Goal: Find specific page/section: Find specific page/section

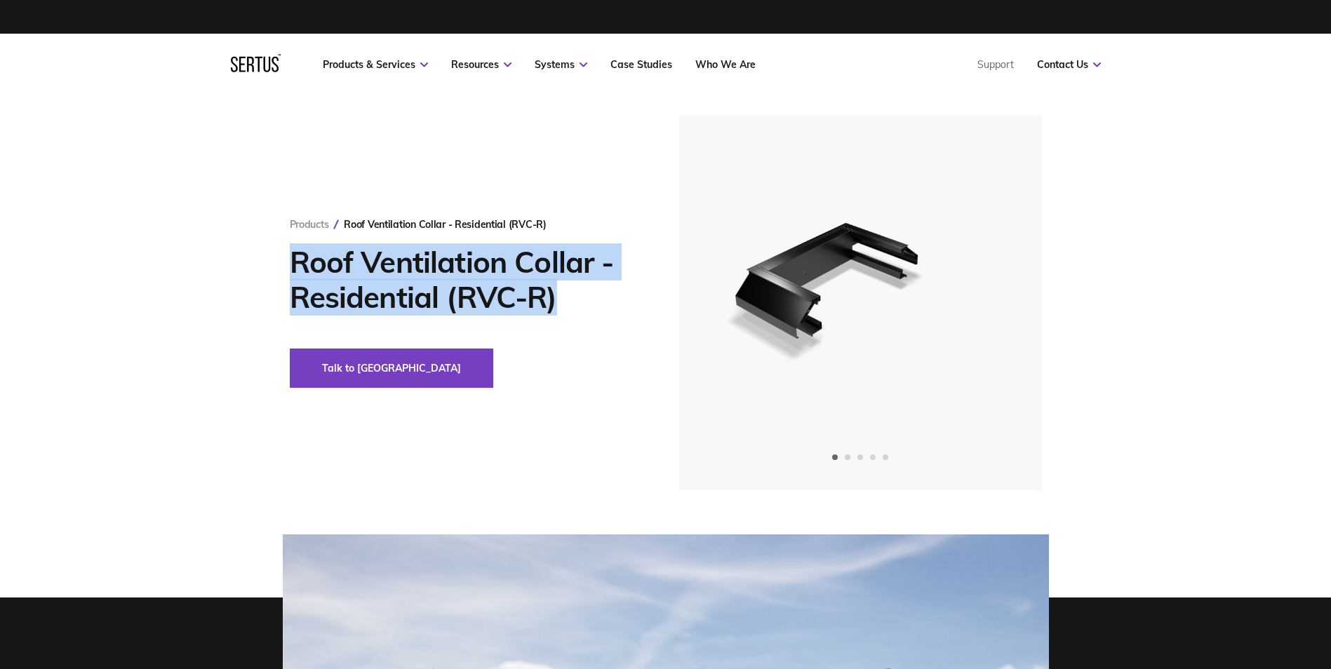
drag, startPoint x: 291, startPoint y: 259, endPoint x: 556, endPoint y: 299, distance: 267.5
click at [556, 299] on h1 "Roof Ventilation Collar - Residential (RVC-R)" at bounding box center [463, 280] width 347 height 70
copy h1 "Roof Ventilation Collar - Residential (RVC-R)"
click at [408, 284] on h1 "Roof Ventilation Collar - Residential (RVC-R)" at bounding box center [463, 280] width 347 height 70
drag, startPoint x: 563, startPoint y: 303, endPoint x: 286, endPoint y: 259, distance: 280.7
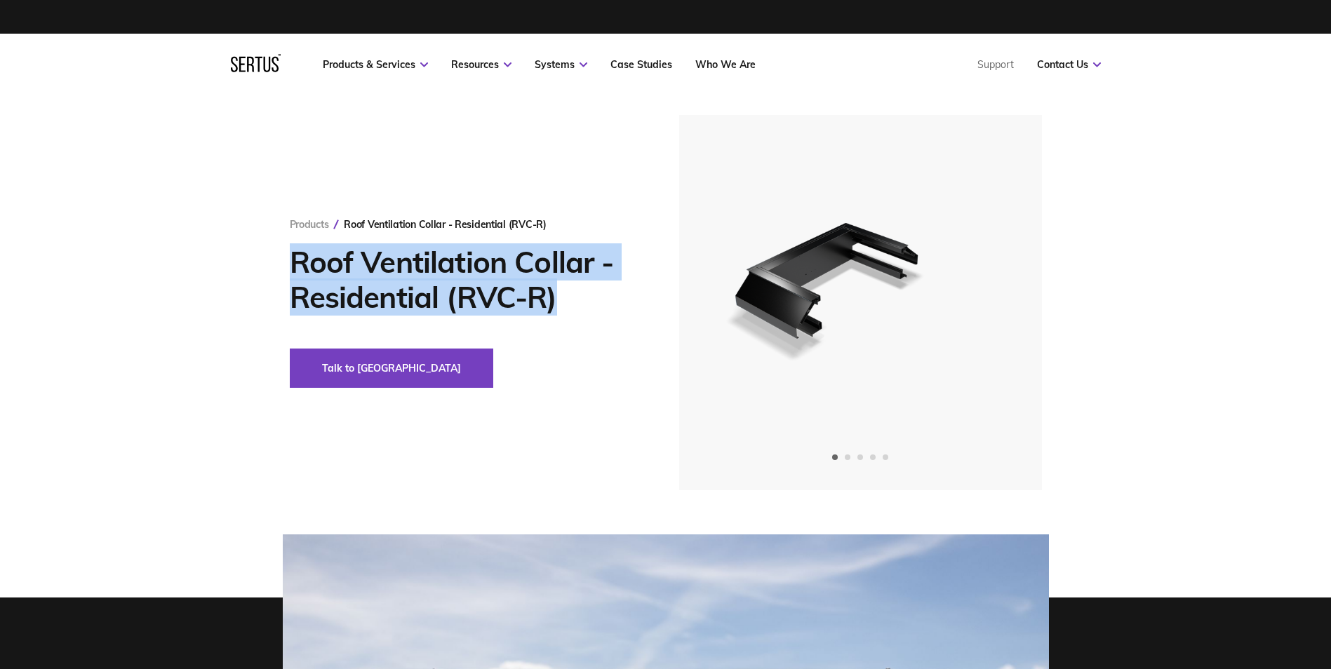
click at [286, 259] on div "Products Roof Ventilation Collar - Residential (RVC-R) Roof Ventilation Collar …" at bounding box center [666, 302] width 822 height 375
copy h1 "Roof Ventilation Collar - Residential (RVC-R)"
